Goal: Check status: Check status

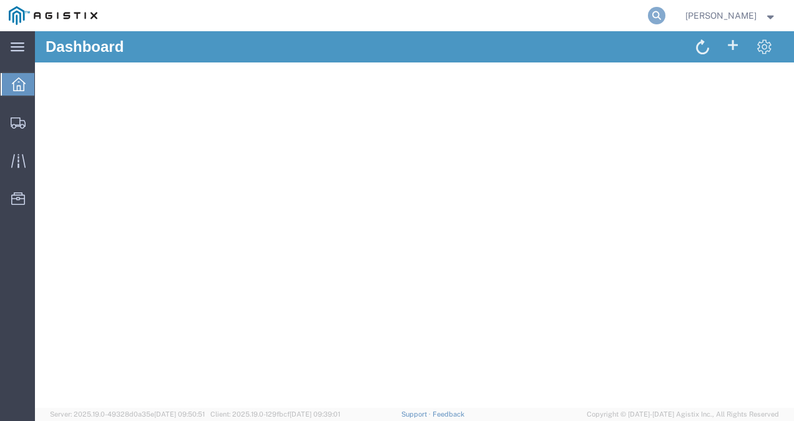
click at [661, 12] on icon at bounding box center [656, 15] width 17 height 17
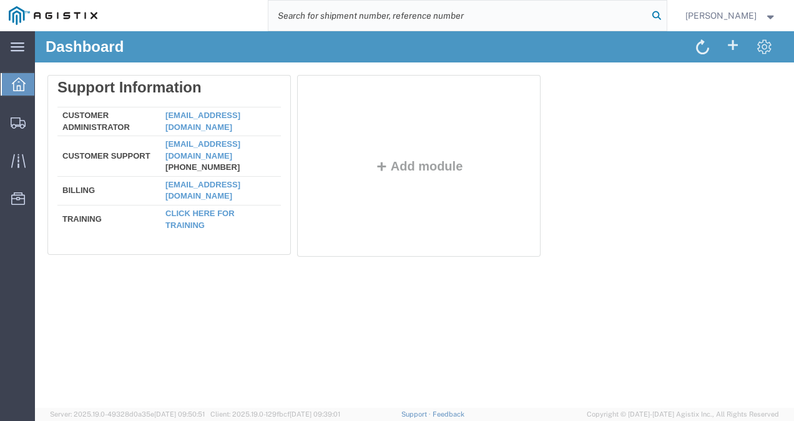
paste input "56835768"
type input "56835768\"
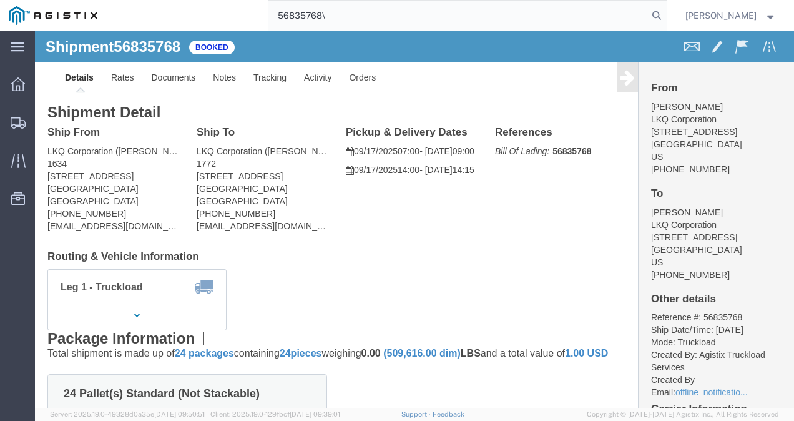
click div "Leg 1 - Truckload Vehicle 1: Standard Dry Van (53 Feet) Number of trucks: 1"
drag, startPoint x: 85, startPoint y: 158, endPoint x: 10, endPoint y: 146, distance: 76.5
click div "Ship From LKQ Corporation ([PERSON_NAME]) 1634 [STREET_ADDRESS] [PHONE_NUMBER] …"
copy address "[STREET_ADDRESS]"
drag, startPoint x: 81, startPoint y: 182, endPoint x: 85, endPoint y: 163, distance: 19.1
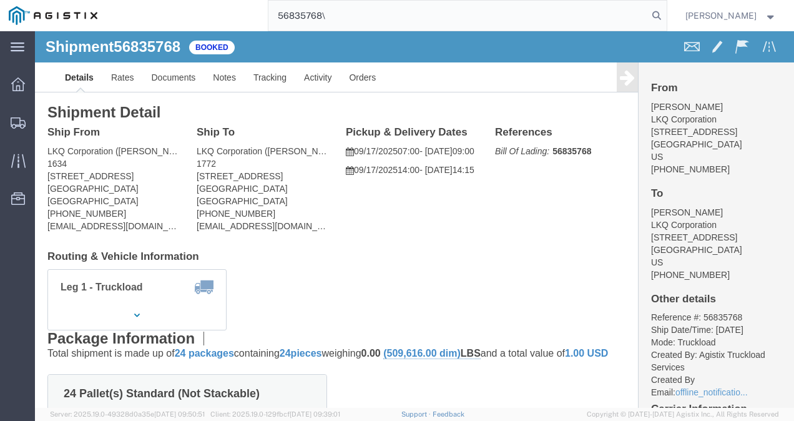
click address "LKQ Corporation ([PERSON_NAME]) 1634 [STREET_ADDRESS] [PHONE_NUMBER] [EMAIL_ADD…"
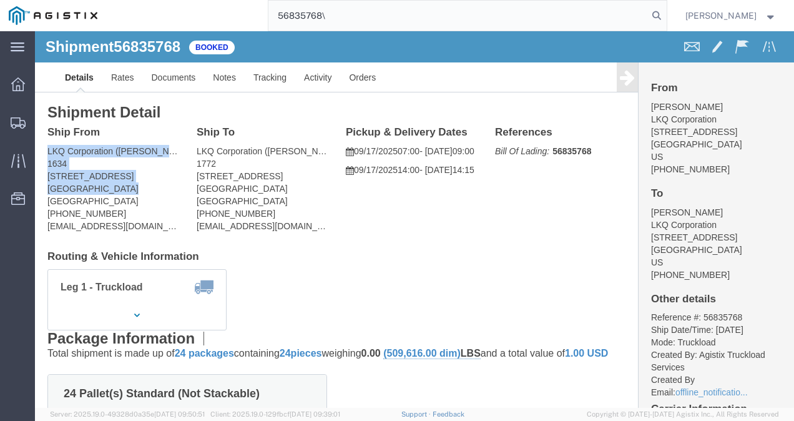
drag, startPoint x: 85, startPoint y: 153, endPoint x: 6, endPoint y: 119, distance: 86.6
click div "Ship From LKQ Corporation ([PERSON_NAME]) 1634 [STREET_ADDRESS] [PHONE_NUMBER] …"
copy address "LKQ Corporation ([PERSON_NAME]) 1634 [STREET_ADDRESS]"
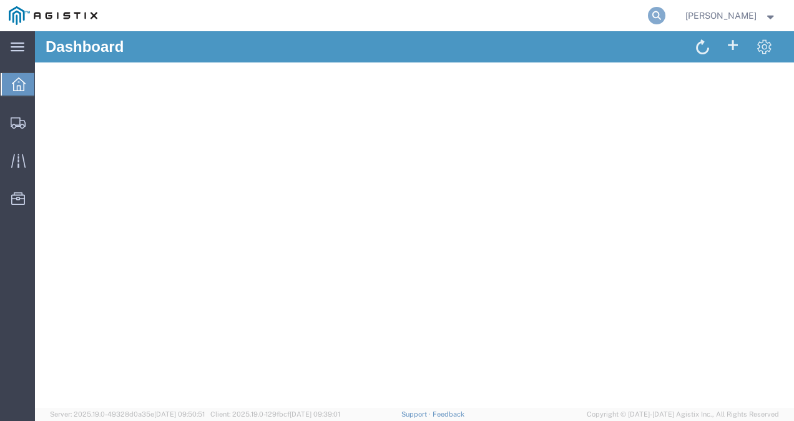
click at [665, 15] on icon at bounding box center [656, 15] width 17 height 17
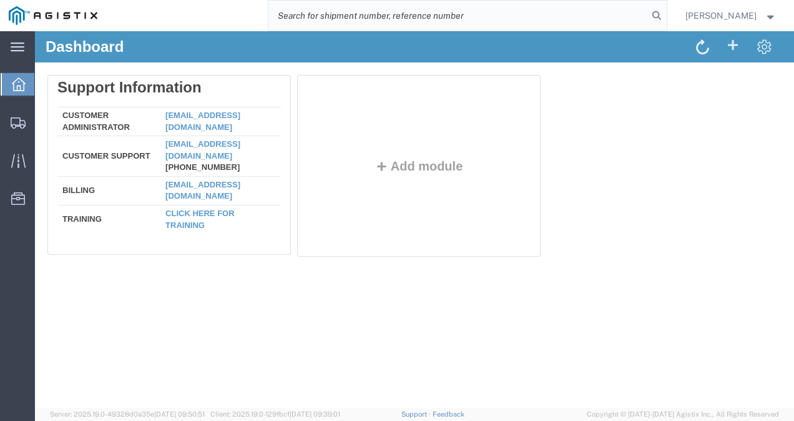
paste input "56688566"
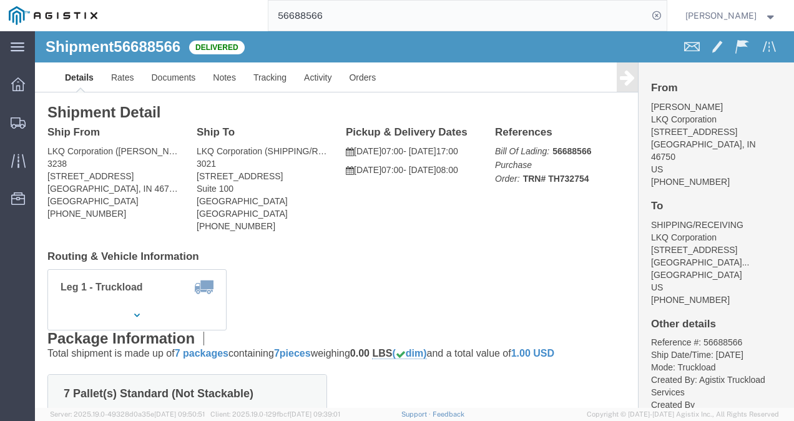
click div "Shipment Detail Ship From LKQ Corporation (DEE SNEAD) 3238 1870 Riverfork Drive…"
click h4 "Routing & Vehicle Information"
click div "Ship From LKQ Corporation (DEE SNEAD) 3238 1870 Riverfork Drive W Huntington, I…"
drag, startPoint x: 402, startPoint y: 220, endPoint x: 425, endPoint y: 221, distance: 22.5
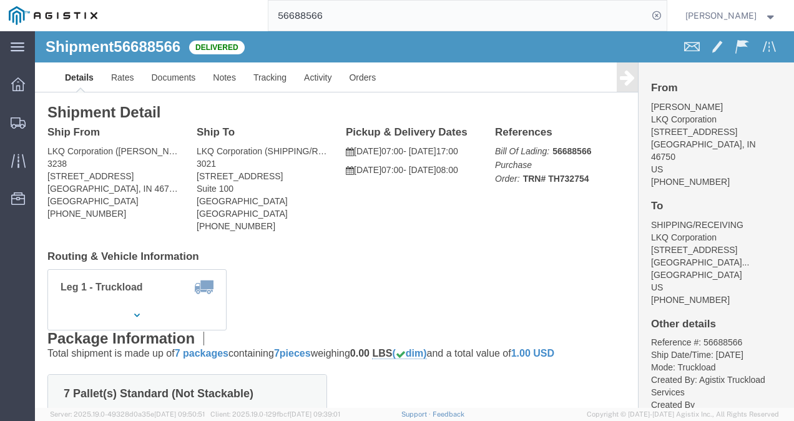
click h4 "Routing & Vehicle Information"
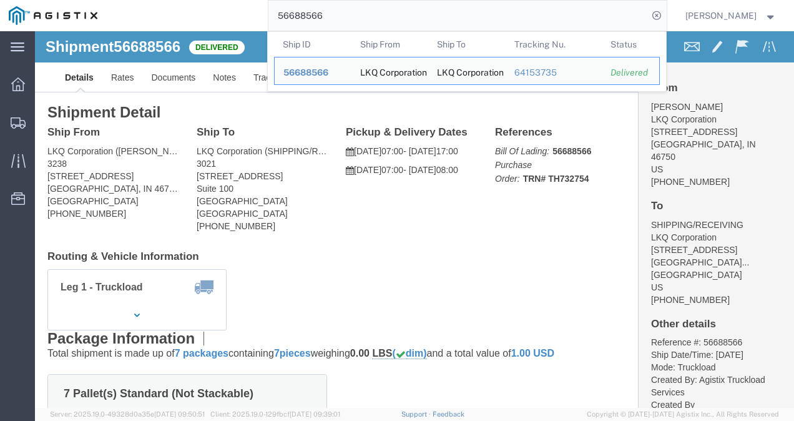
click at [327, 14] on input "56688566" at bounding box center [457, 16] width 379 height 30
paste input "745001"
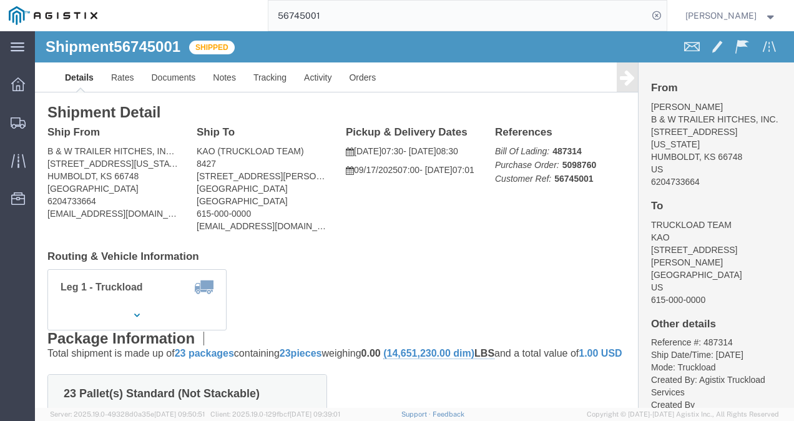
click h4 "Routing & Vehicle Information"
click div "Ship From B & W TRAILER HITCHES, INC. (BILL GUTIERREZ) 1216 HAWAII ROAD HUMBOLD…"
click at [387, 8] on input "56745001" at bounding box center [457, 16] width 379 height 30
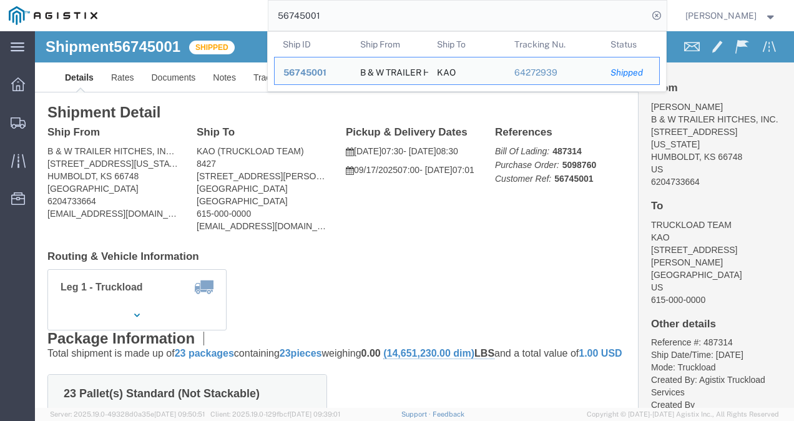
click at [388, 8] on input "56745001" at bounding box center [457, 16] width 379 height 30
click div "Shipment Detail Ship From B & W TRAILER HITCHES, INC. (BILL GUTIERREZ) 1216 HAW…"
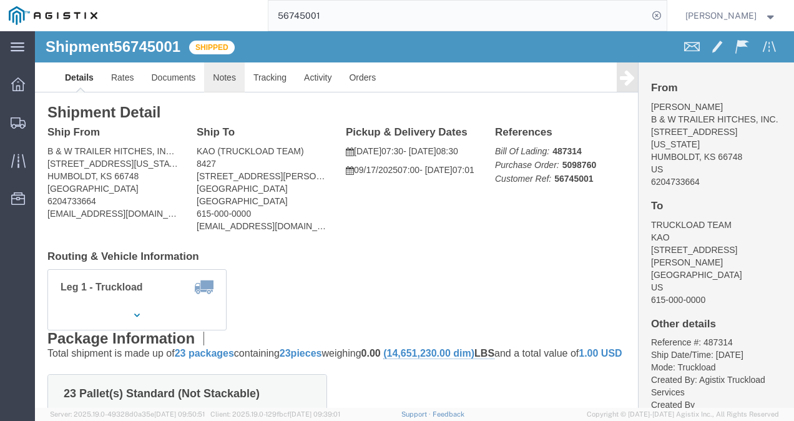
click link "Notes"
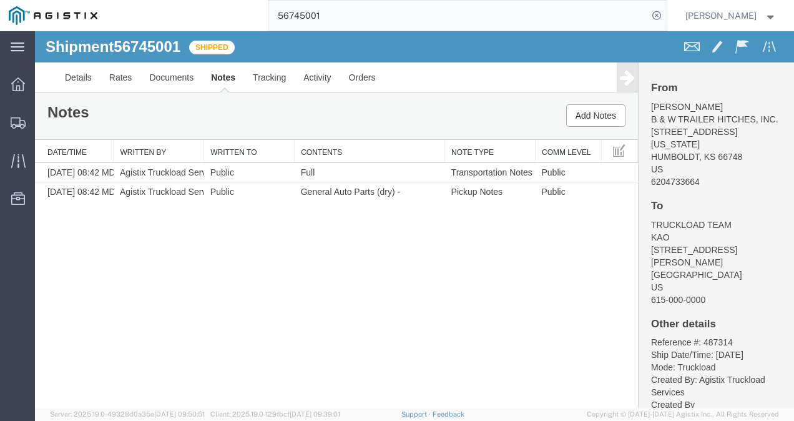
drag, startPoint x: 294, startPoint y: 273, endPoint x: 570, endPoint y: 306, distance: 278.3
click at [295, 273] on div "Shipment 56745001 2 of 2 Shipped Details Rates Documents Notes Tracking Activit…" at bounding box center [414, 219] width 759 height 376
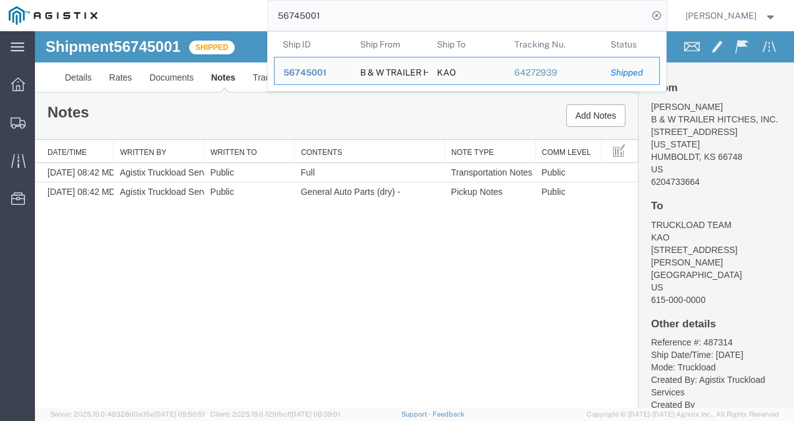
click at [387, 11] on input "56745001" at bounding box center [457, 16] width 379 height 30
paste input "14123"
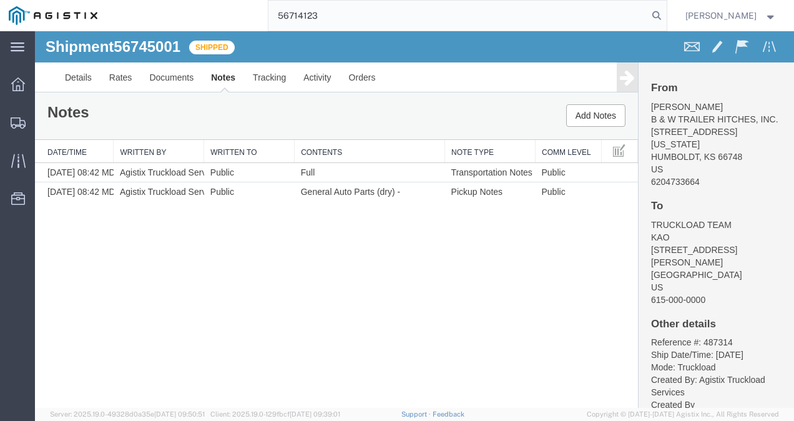
type input "56714123"
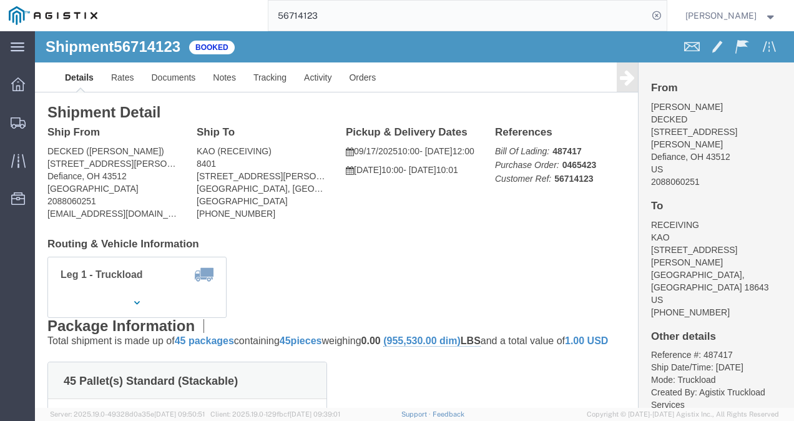
click div "Leg 1 - Truckload Vehicle 1: Standard Dry Van (53 Feet) Number of trucks: 1"
drag, startPoint x: 383, startPoint y: 202, endPoint x: 434, endPoint y: 197, distance: 50.9
click div "Shipment Detail Ship From DECKED (Ashley Schwarzman) 25401 Elliot Rd Defiance, …"
drag, startPoint x: 314, startPoint y: 184, endPoint x: 342, endPoint y: 230, distance: 53.5
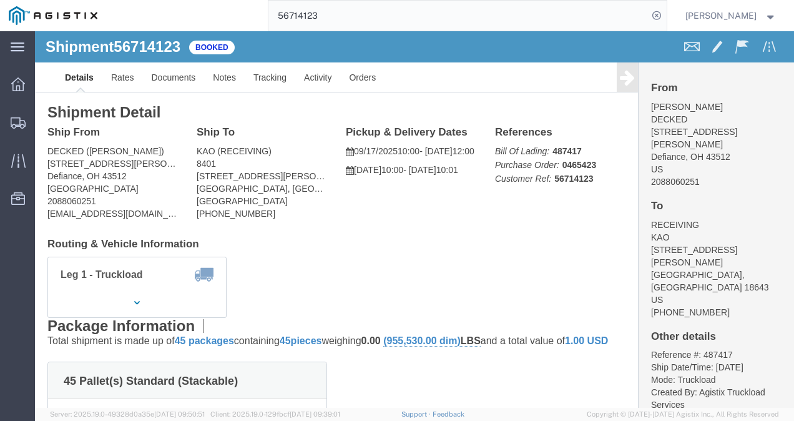
click div "Ship From DECKED (Ashley Schwarzman) 25401 Elliot Rd Defiance, OH 43512 United …"
drag, startPoint x: 286, startPoint y: 240, endPoint x: 318, endPoint y: 273, distance: 45.9
click div "Leg 1 - Truckload Vehicle 1: Standard Dry Van (53 Feet) Number of trucks: 1"
